Goal: Find specific page/section: Find specific page/section

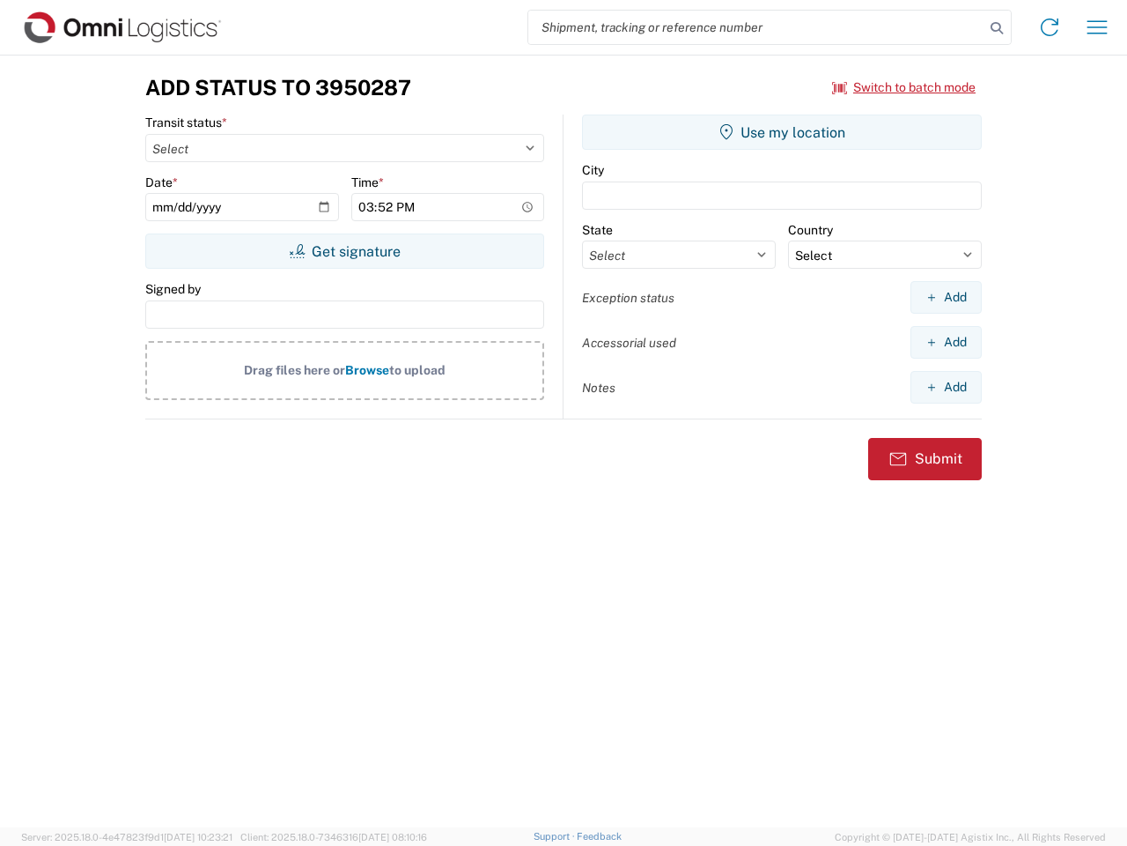
click at [757, 27] on input "search" at bounding box center [757, 27] width 456 height 33
click at [997, 28] on icon at bounding box center [997, 28] width 25 height 25
click at [1050, 27] on icon at bounding box center [1050, 27] width 28 height 28
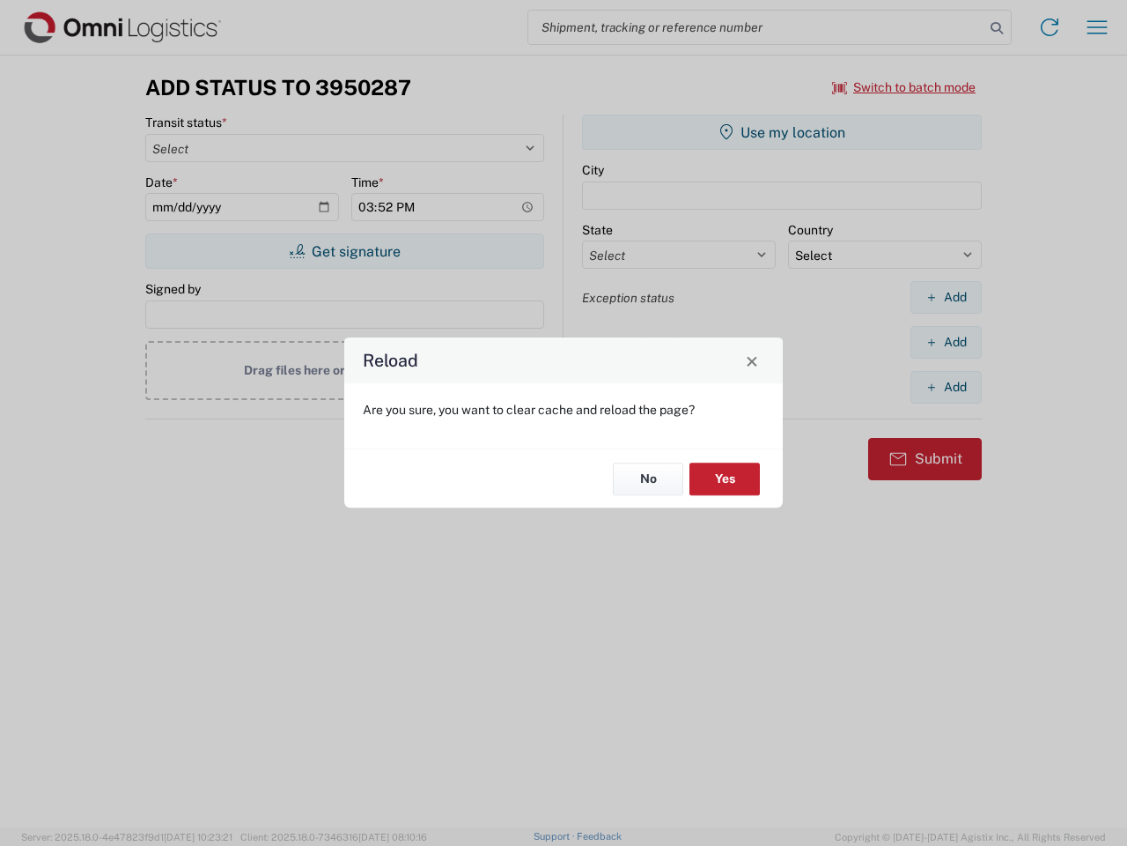
click at [905, 87] on div "Reload Are you sure, you want to clear cache and reload the page? No Yes" at bounding box center [563, 423] width 1127 height 846
click at [344, 251] on div "Reload Are you sure, you want to clear cache and reload the page? No Yes" at bounding box center [563, 423] width 1127 height 846
click at [782, 132] on div "Reload Are you sure, you want to clear cache and reload the page? No Yes" at bounding box center [563, 423] width 1127 height 846
click at [946, 297] on div "Reload Are you sure, you want to clear cache and reload the page? No Yes" at bounding box center [563, 423] width 1127 height 846
click at [946, 342] on div "Reload Are you sure, you want to clear cache and reload the page? No Yes" at bounding box center [563, 423] width 1127 height 846
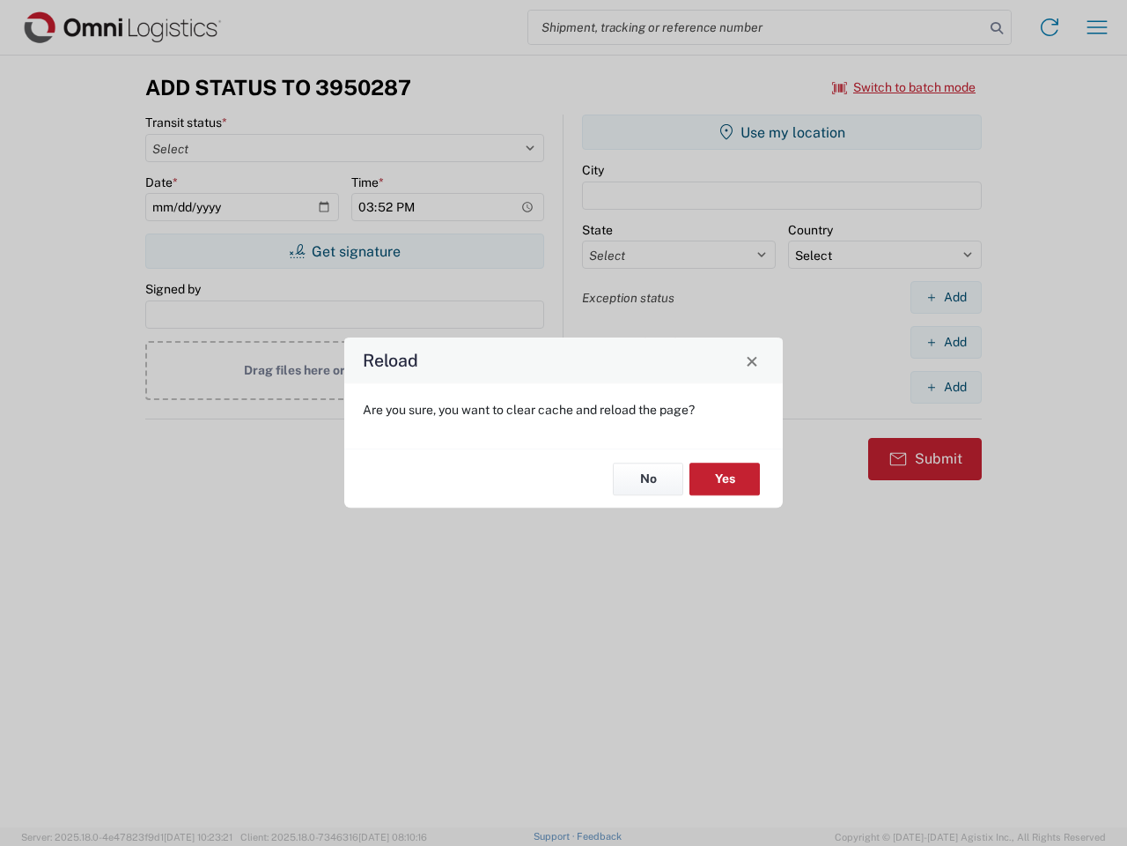
click at [946, 387] on div "Reload Are you sure, you want to clear cache and reload the page? No Yes" at bounding box center [563, 423] width 1127 height 846
